Goal: Task Accomplishment & Management: Use online tool/utility

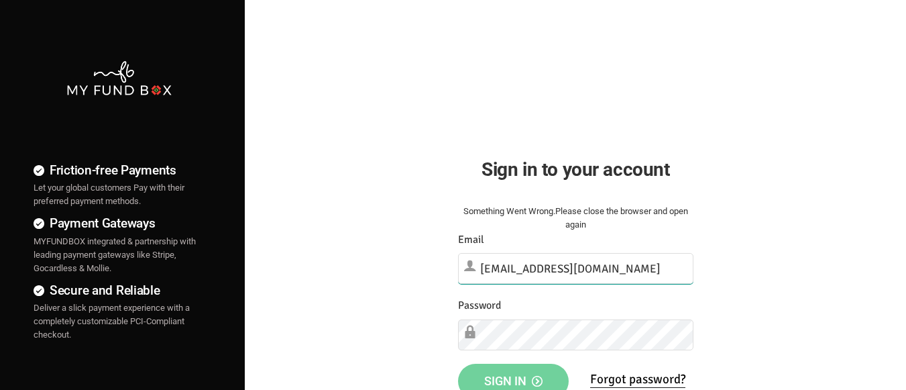
type input "demo@myfundbox.de"
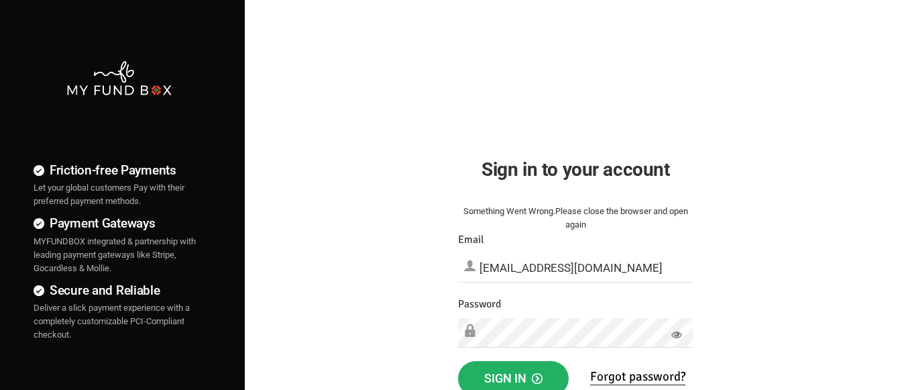
click at [513, 375] on span "Sign in" at bounding box center [513, 378] width 58 height 14
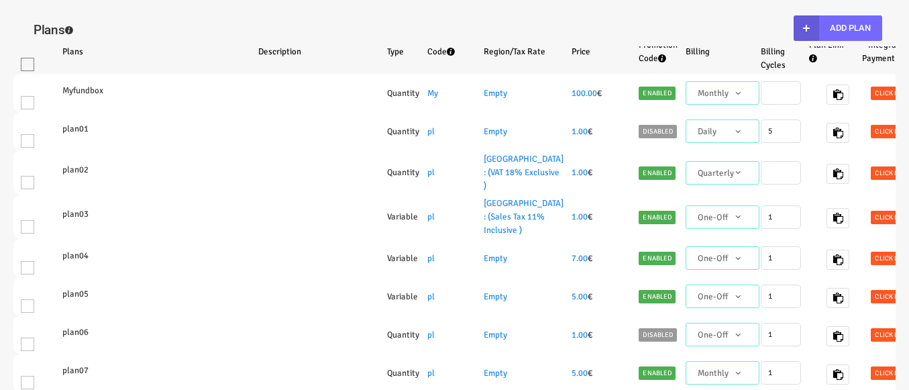
select select "100"
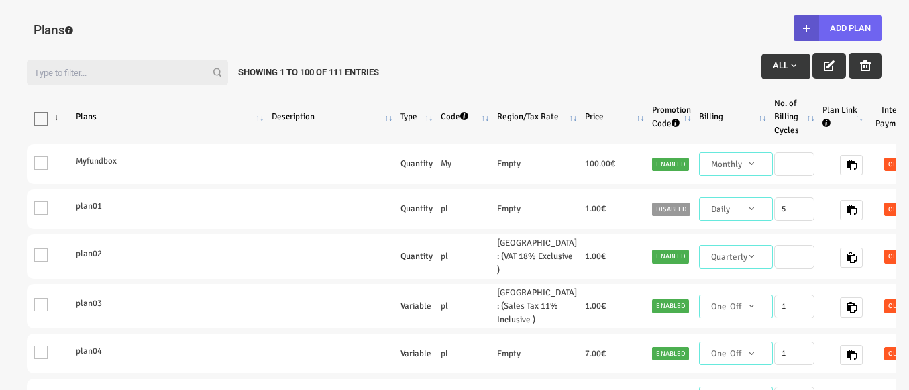
click at [837, 28] on button "Add Plan" at bounding box center [837, 27] width 89 height 25
type input "100"
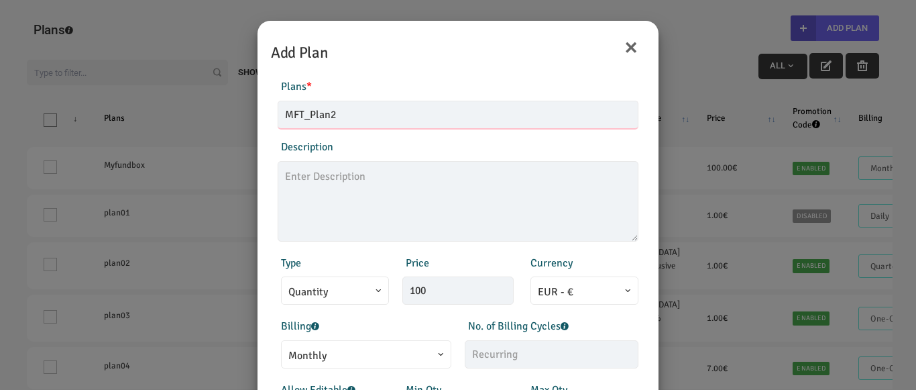
type input "MFT_Plan2"
type textarea "MFT_Plan2_description"
click at [359, 353] on span "Monthly" at bounding box center [366, 355] width 156 height 17
select select "4"
type input "1"
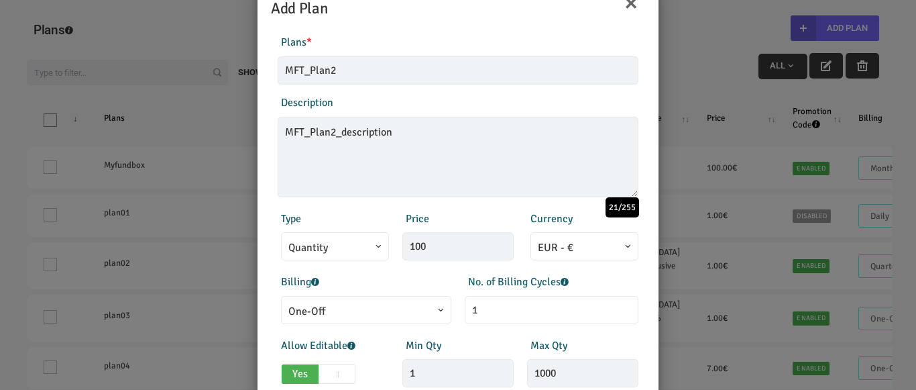
scroll to position [67, 0]
